Goal: Check status: Check status

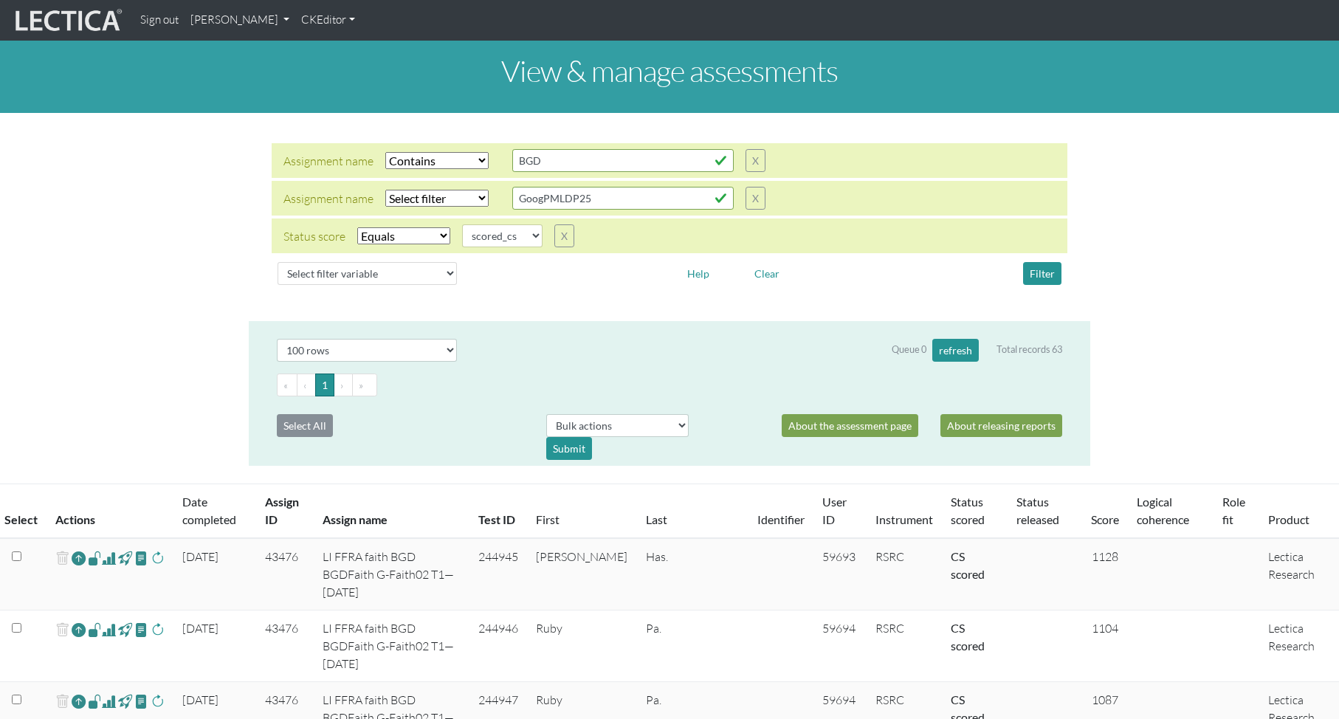
select select "icontains"
select select "scored_cs"
select select "100"
click at [749, 414] on div at bounding box center [738, 437] width 65 height 46
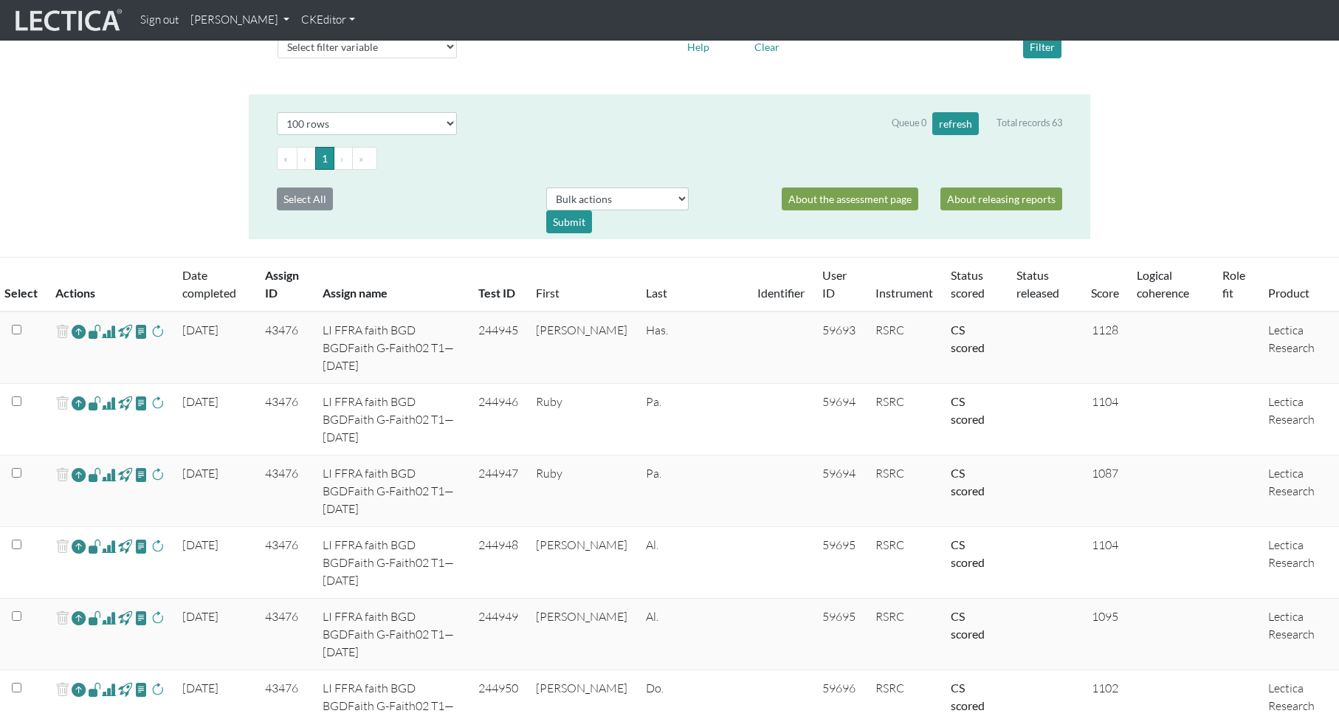
scroll to position [227, 0]
click at [1094, 289] on link "Score" at bounding box center [1105, 292] width 28 height 14
click at [109, 330] on span at bounding box center [109, 331] width 14 height 18
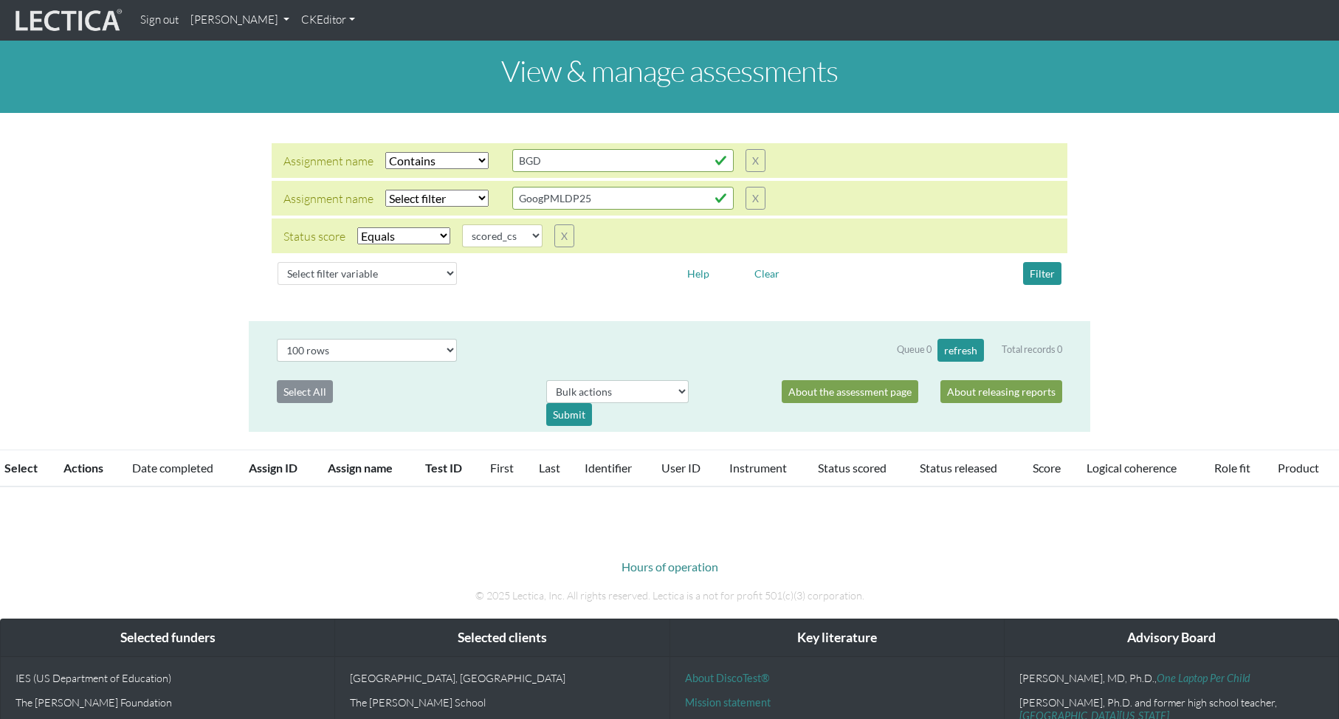
select select "icontains"
select select "scored_cs"
select select "100"
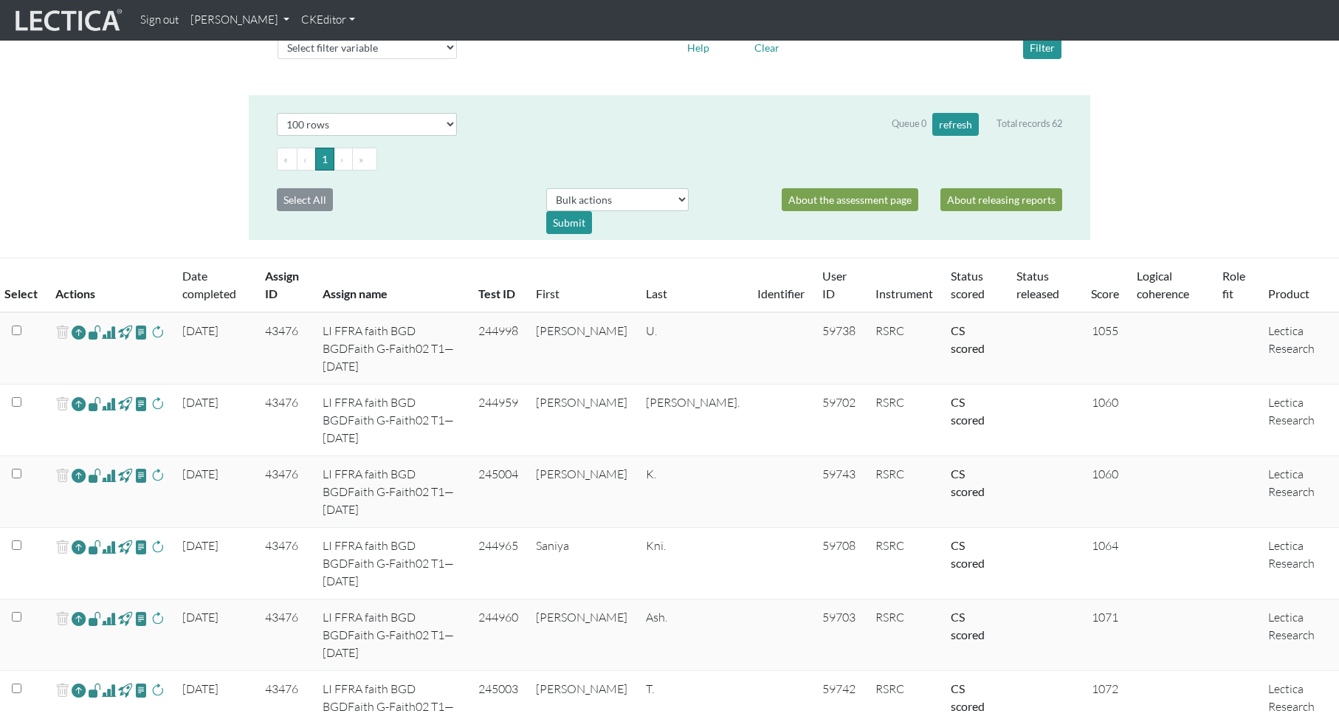
click at [109, 332] on span at bounding box center [109, 332] width 14 height 18
click at [580, 465] on td "[PERSON_NAME]" at bounding box center [582, 492] width 110 height 72
click at [947, 126] on button "refresh" at bounding box center [956, 124] width 47 height 23
click at [951, 123] on button "refresh" at bounding box center [956, 124] width 47 height 23
